Goal: Task Accomplishment & Management: Use online tool/utility

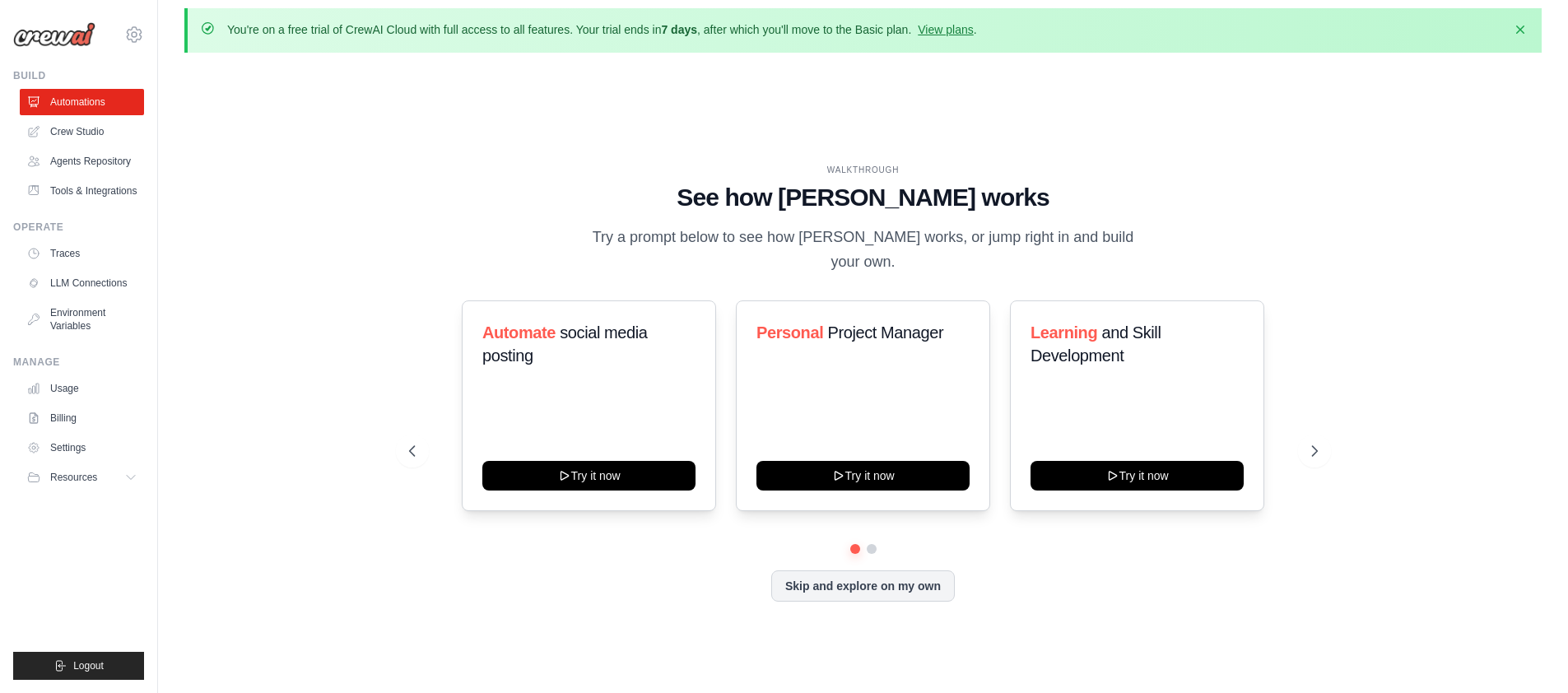
scroll to position [57, 0]
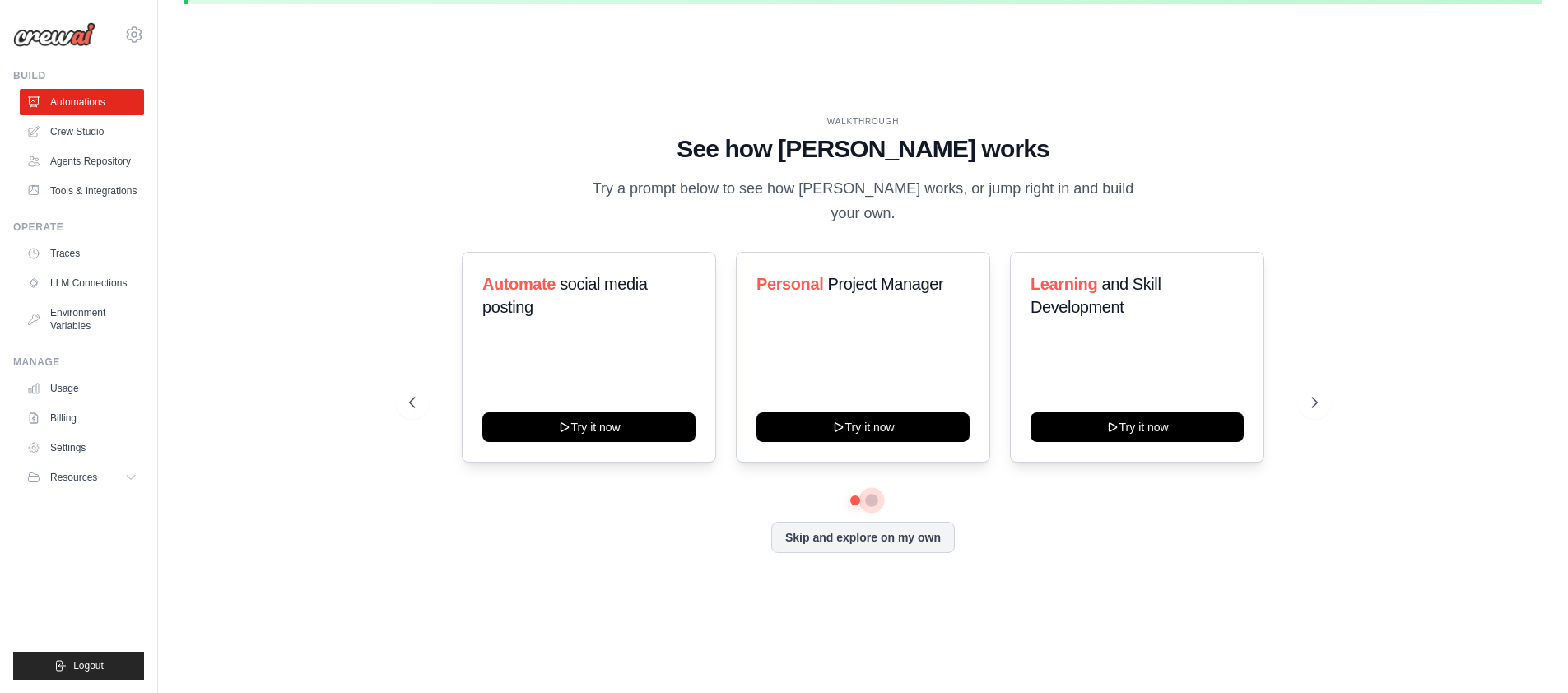
click at [865, 499] on div at bounding box center [863, 500] width 909 height 9
click at [878, 504] on div at bounding box center [863, 500] width 909 height 9
click at [875, 499] on button at bounding box center [871, 500] width 13 height 13
click at [855, 501] on button at bounding box center [854, 500] width 11 height 11
click at [330, 357] on div "WALKTHROUGH See how [PERSON_NAME] works Try a prompt below to see how [PERSON_N…" at bounding box center [862, 347] width 1357 height 660
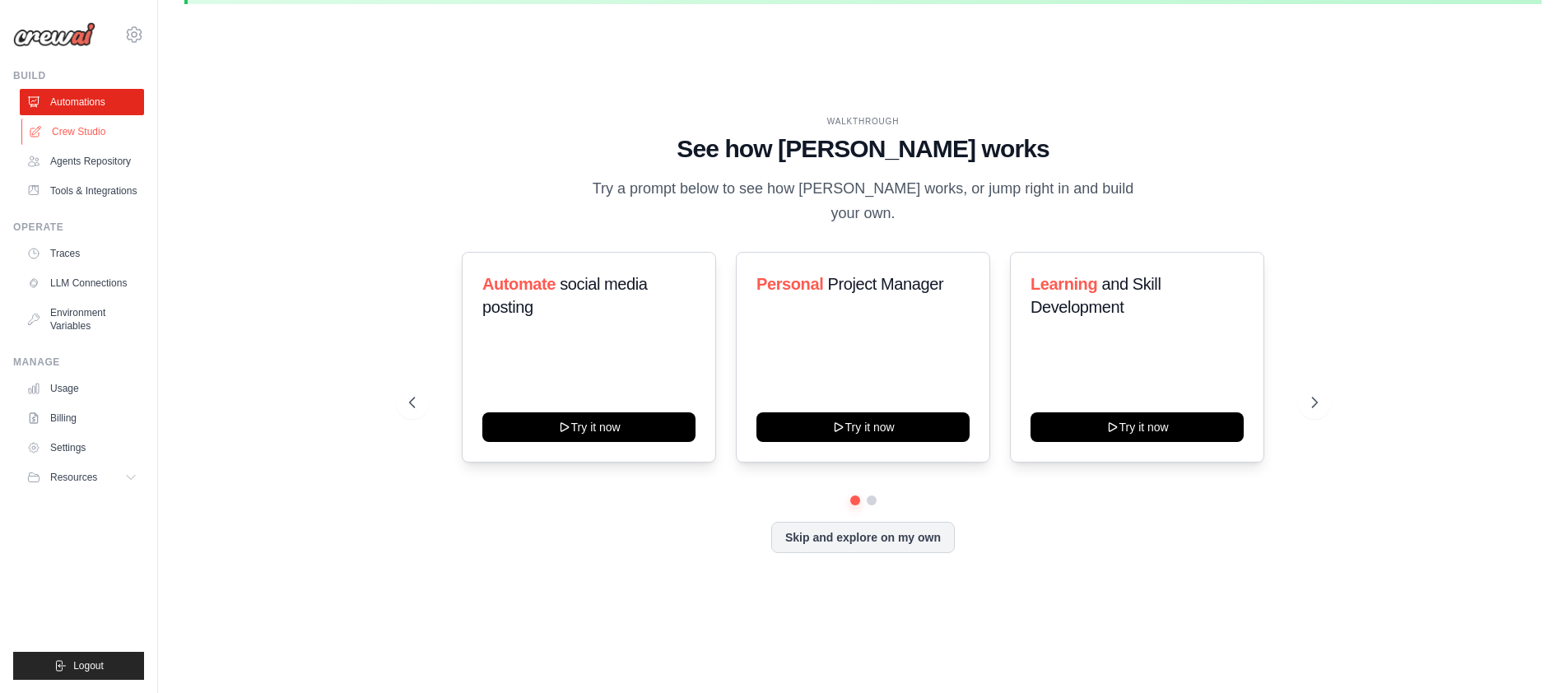
click at [72, 139] on link "Crew Studio" at bounding box center [83, 132] width 124 height 27
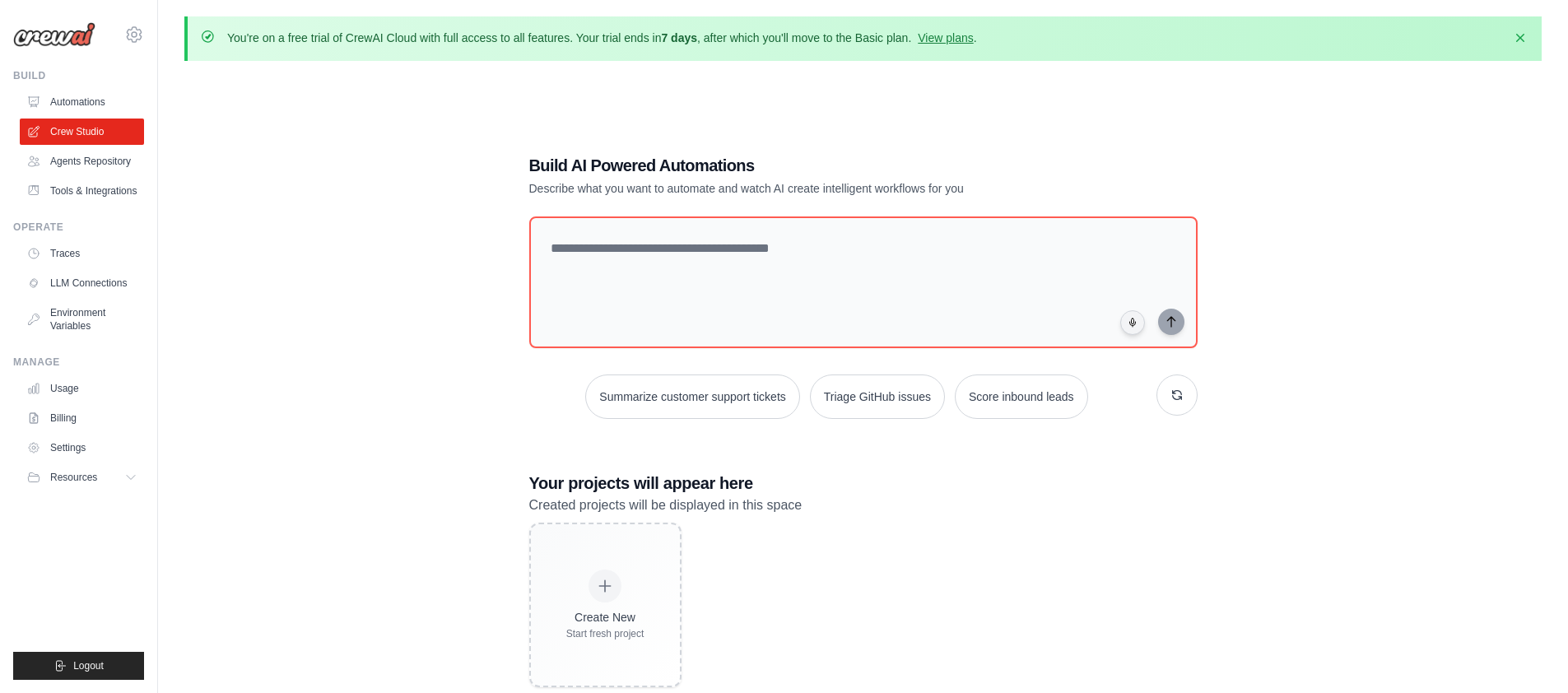
click at [774, 150] on div "Build AI Powered Automations Describe what you want to automate and watch AI cr…" at bounding box center [863, 420] width 707 height 586
click at [792, 441] on div "Build AI Powered Automations Describe what you want to automate and watch AI cr…" at bounding box center [863, 420] width 707 height 586
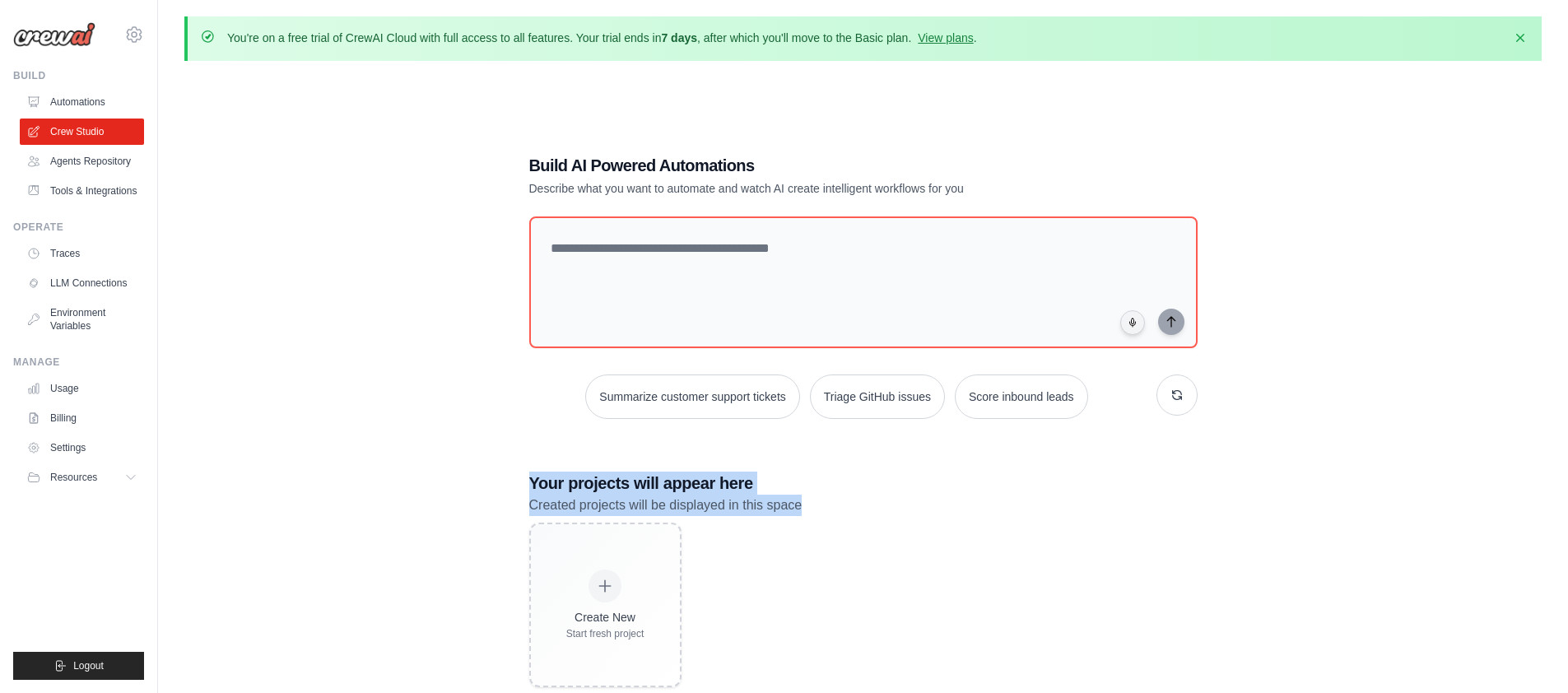
drag, startPoint x: 512, startPoint y: 475, endPoint x: 834, endPoint y: 506, distance: 323.5
click at [834, 506] on div "Build AI Powered Automations Describe what you want to automate and watch AI cr…" at bounding box center [863, 420] width 707 height 586
click at [834, 506] on p "Created projects will be displayed in this space" at bounding box center [863, 505] width 669 height 22
drag, startPoint x: 834, startPoint y: 506, endPoint x: 534, endPoint y: 486, distance: 300.7
click at [534, 486] on div "Your projects will appear here Created projects will be displayed in this space" at bounding box center [863, 494] width 669 height 45
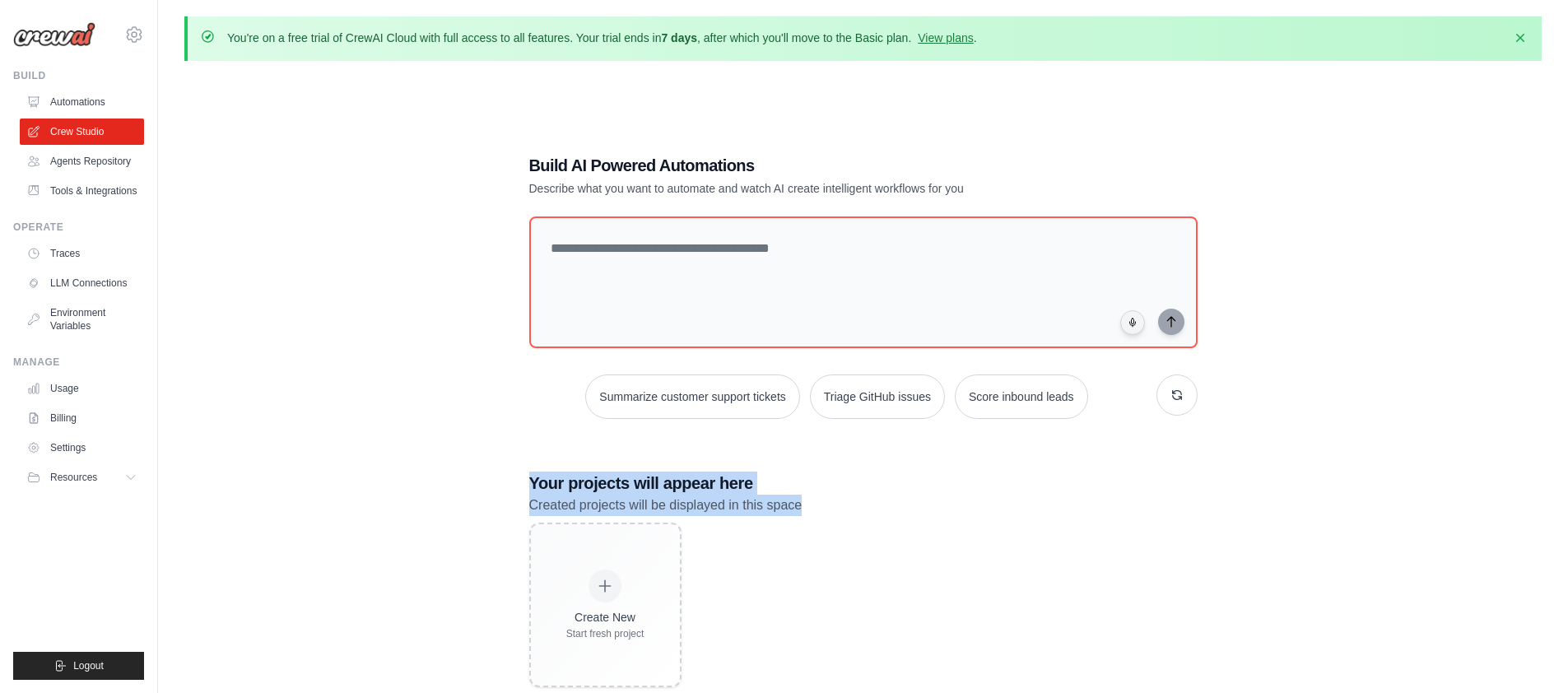
click at [534, 486] on h3 "Your projects will appear here" at bounding box center [863, 483] width 669 height 23
drag, startPoint x: 534, startPoint y: 486, endPoint x: 874, endPoint y: 503, distance: 340.4
click at [874, 503] on div "Your projects will appear here Created projects will be displayed in this space" at bounding box center [863, 494] width 669 height 45
click at [874, 503] on p "Created projects will be displayed in this space" at bounding box center [863, 505] width 669 height 22
